Goal: Navigation & Orientation: Find specific page/section

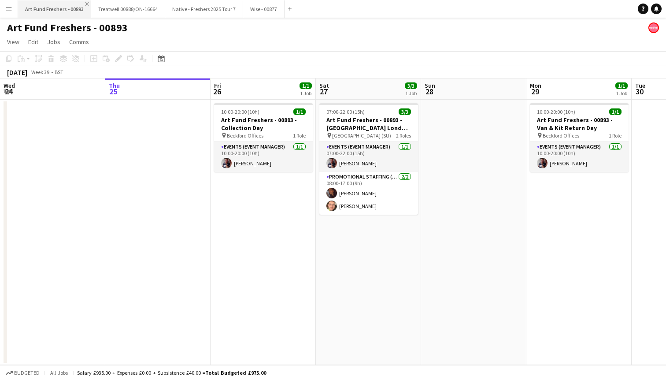
click at [85, 5] on app-icon "Close" at bounding box center [87, 4] width 4 height 4
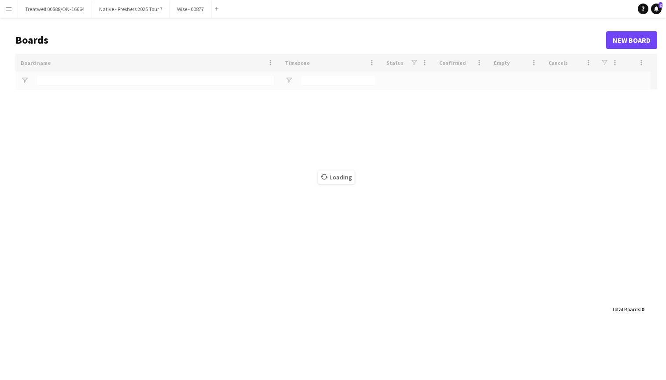
type input "*"
click at [0, 0] on app-icon "Close" at bounding box center [0, 0] width 0 height 0
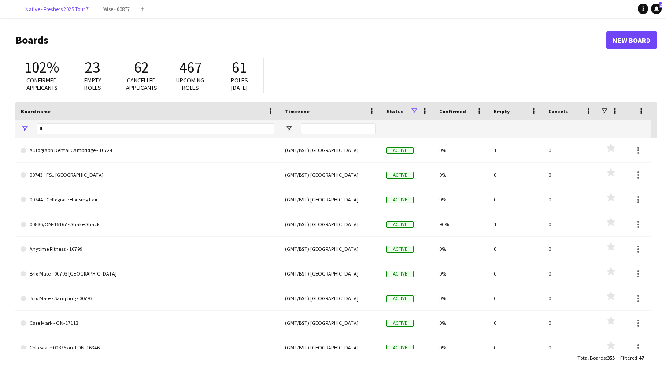
click at [85, 5] on button "Native - Freshers 2025 Tour 7 Close" at bounding box center [57, 8] width 78 height 17
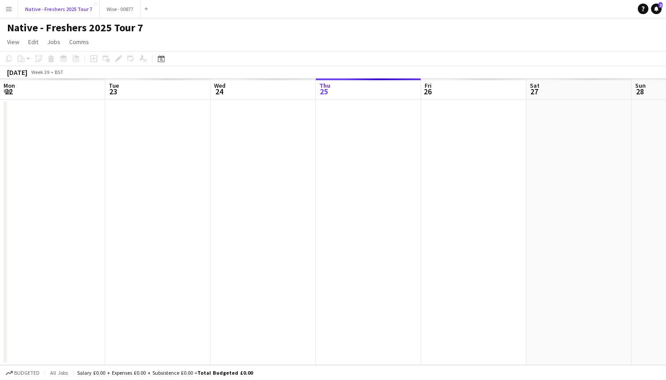
scroll to position [0, 210]
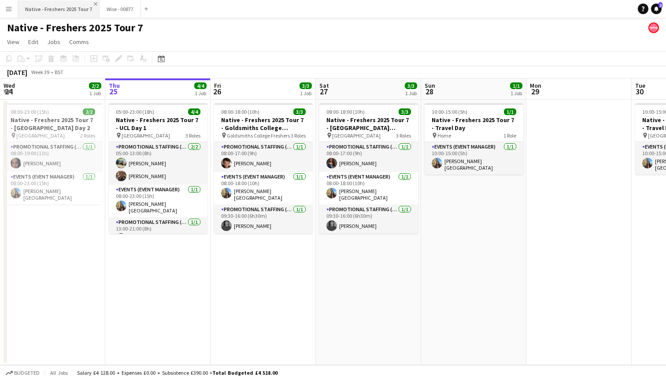
click at [94, 4] on app-icon "Close" at bounding box center [96, 4] width 4 height 4
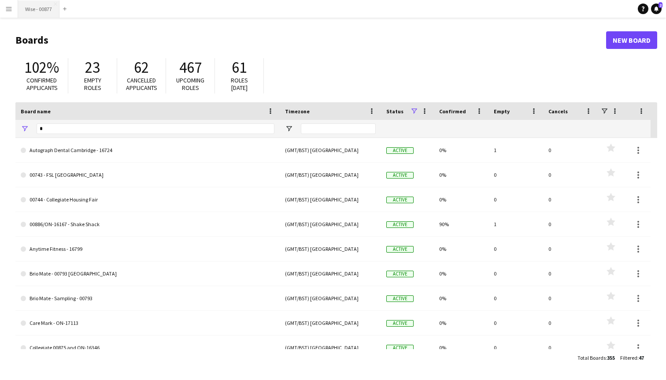
click at [52, 6] on button "Wise - 00877 Close" at bounding box center [38, 8] width 41 height 17
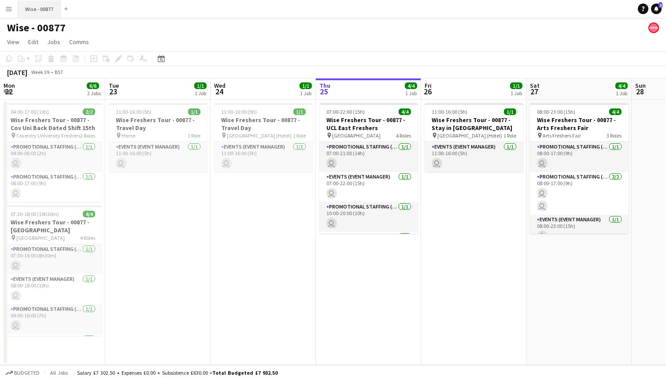
scroll to position [0, 210]
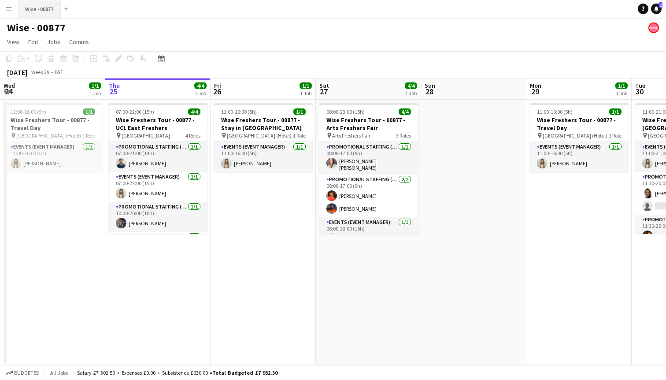
click at [55, 6] on button "Wise - 00877 Close" at bounding box center [39, 8] width 43 height 17
click at [56, 4] on app-icon "Close" at bounding box center [57, 4] width 4 height 4
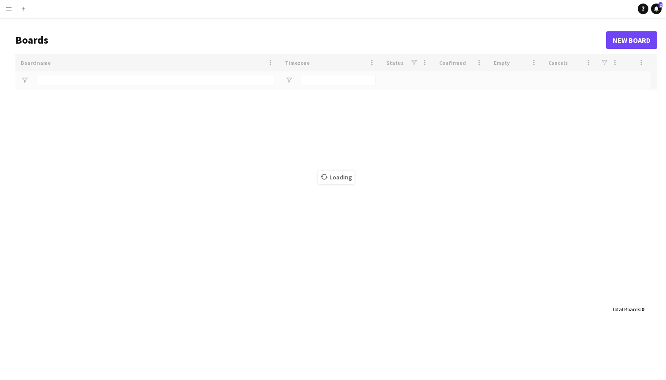
type input "*"
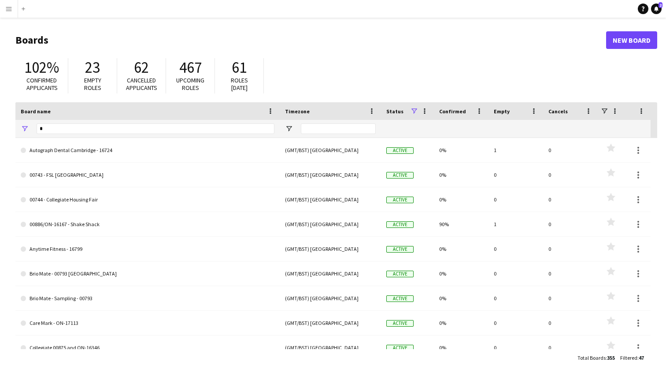
click at [12, 15] on button "Menu" at bounding box center [9, 9] width 18 height 18
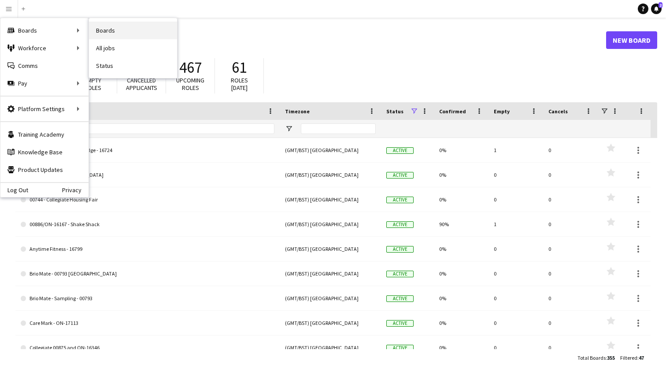
click at [110, 35] on link "Boards" at bounding box center [133, 31] width 88 height 18
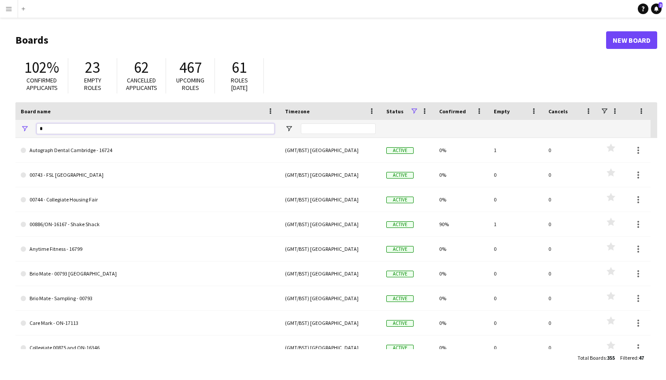
click at [106, 128] on input "*" at bounding box center [156, 128] width 238 height 11
type input "****"
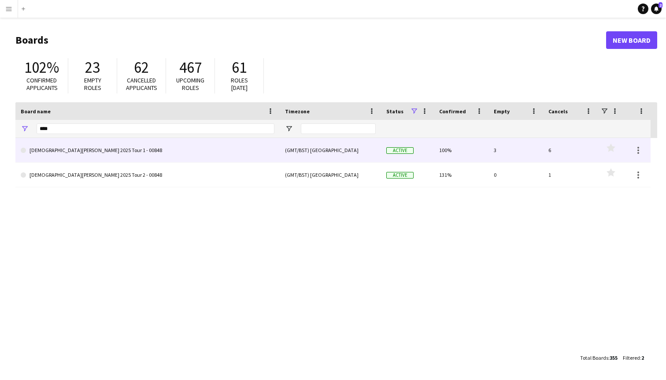
click at [109, 159] on link "[DEMOGRAPHIC_DATA][PERSON_NAME] 2025 Tour 1 - 00848" at bounding box center [148, 150] width 254 height 25
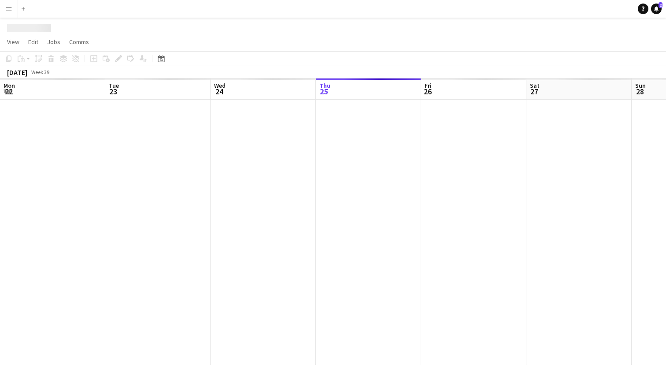
scroll to position [0, 210]
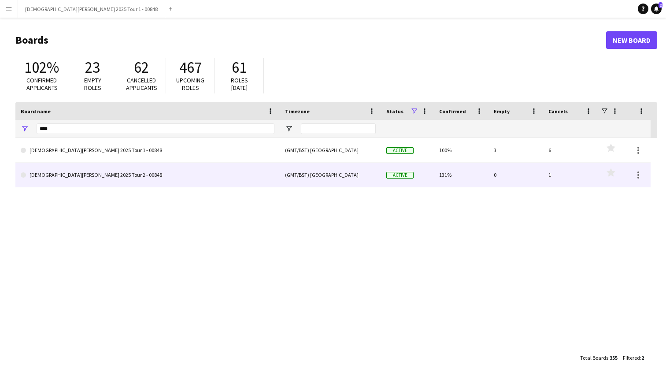
click at [140, 179] on link "[DEMOGRAPHIC_DATA][PERSON_NAME] 2025 Tour 2 - 00848" at bounding box center [148, 174] width 254 height 25
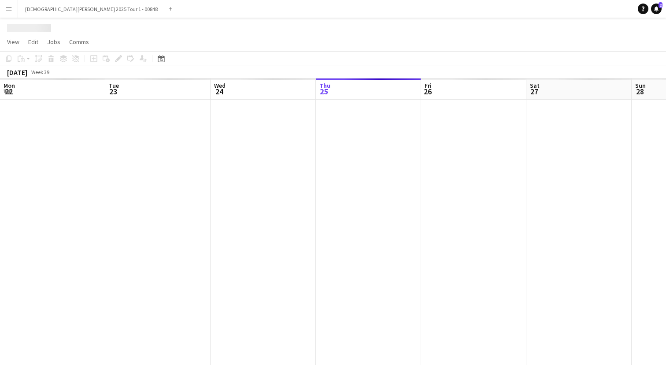
scroll to position [0, 210]
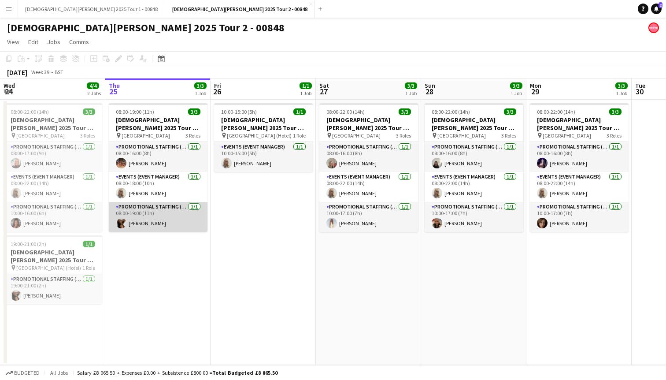
click at [178, 229] on app-card-role "Promotional Staffing (Brand Ambassadors) [DATE] 08:00-19:00 (11h) [PERSON_NAME]" at bounding box center [158, 217] width 99 height 30
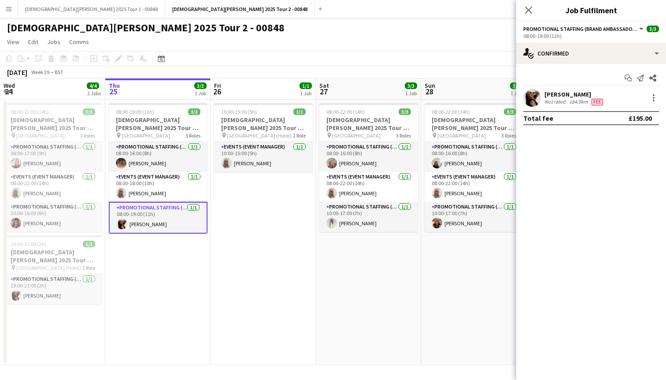
click at [532, 96] on app-user-avatar at bounding box center [532, 98] width 18 height 18
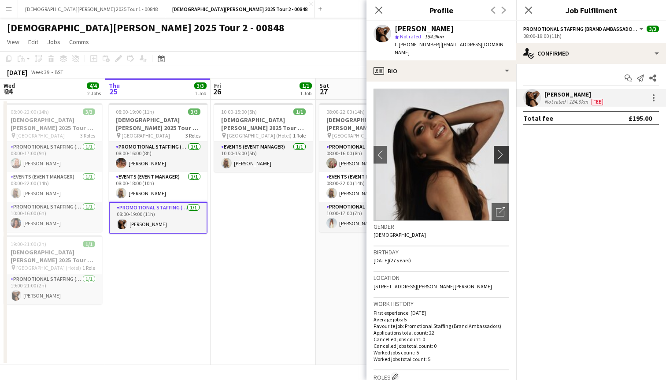
click at [497, 150] on app-icon "chevron-right" at bounding box center [503, 154] width 14 height 9
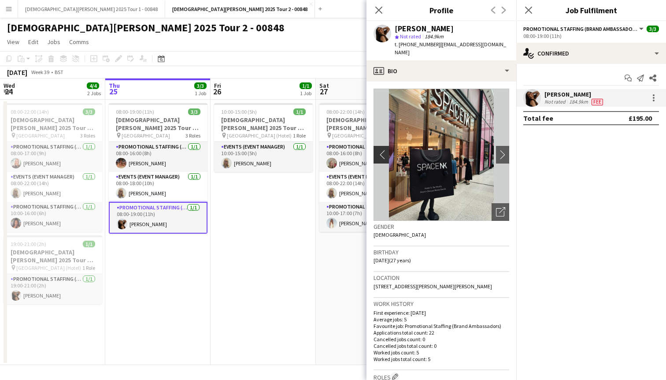
click at [382, 151] on button "chevron-left" at bounding box center [380, 155] width 18 height 18
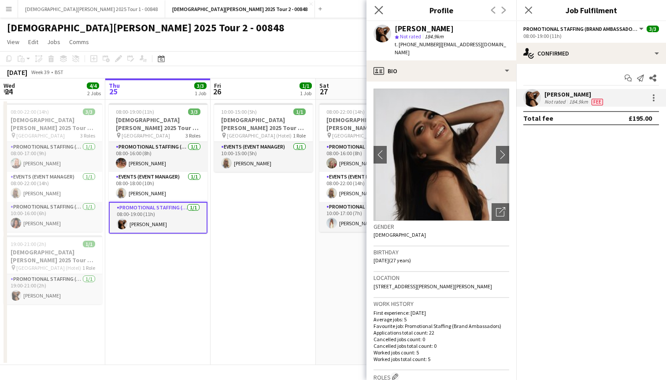
click at [383, 6] on icon at bounding box center [378, 10] width 8 height 8
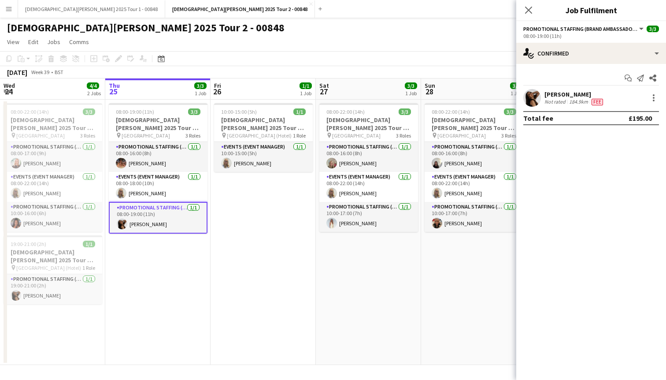
click at [526, 15] on div "Close pop-in" at bounding box center [528, 10] width 25 height 20
click at [527, 12] on icon "Close pop-in" at bounding box center [528, 10] width 8 height 8
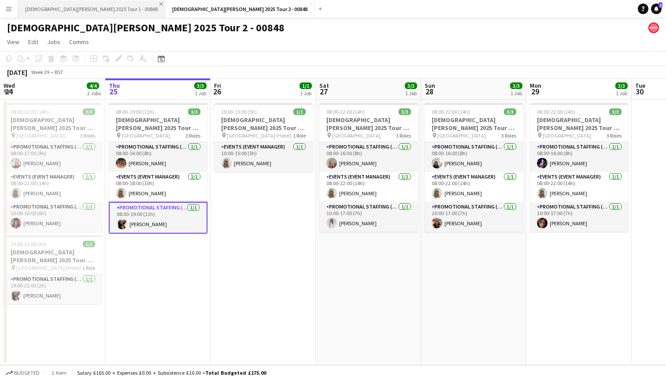
click at [159, 4] on app-icon "Close" at bounding box center [161, 4] width 4 height 4
click at [98, 4] on button "[DEMOGRAPHIC_DATA][PERSON_NAME] 2025 Tour 2 - 00848 Close" at bounding box center [93, 8] width 150 height 17
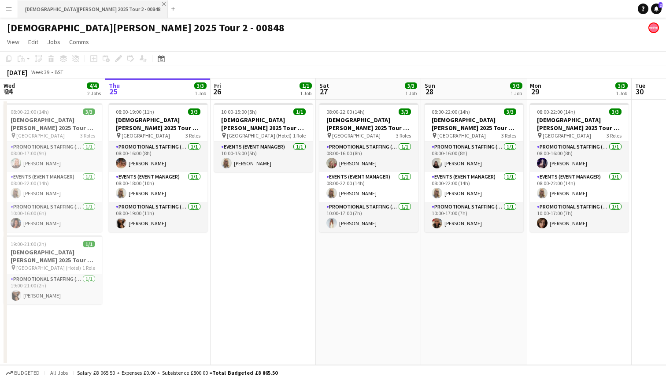
click at [162, 3] on app-icon "Close" at bounding box center [164, 4] width 4 height 4
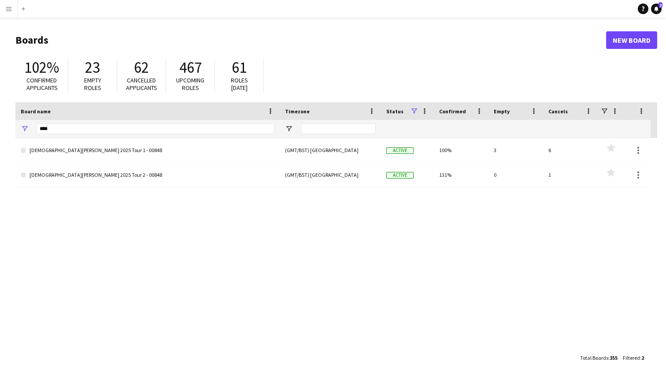
drag, startPoint x: 114, startPoint y: 123, endPoint x: 98, endPoint y: 126, distance: 16.6
click at [98, 126] on div "****" at bounding box center [156, 129] width 238 height 18
drag, startPoint x: 96, startPoint y: 126, endPoint x: 51, endPoint y: 126, distance: 44.9
click at [51, 126] on input "****" at bounding box center [156, 128] width 238 height 11
type input "*"
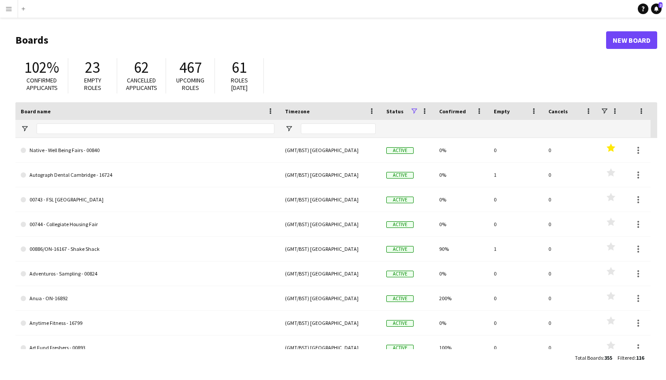
click at [350, 79] on div "102% Confirmed applicants 23 Empty roles 62 Cancelled applicants 467 Upcoming r…" at bounding box center [335, 78] width 641 height 48
